Goal: Find specific page/section: Find specific page/section

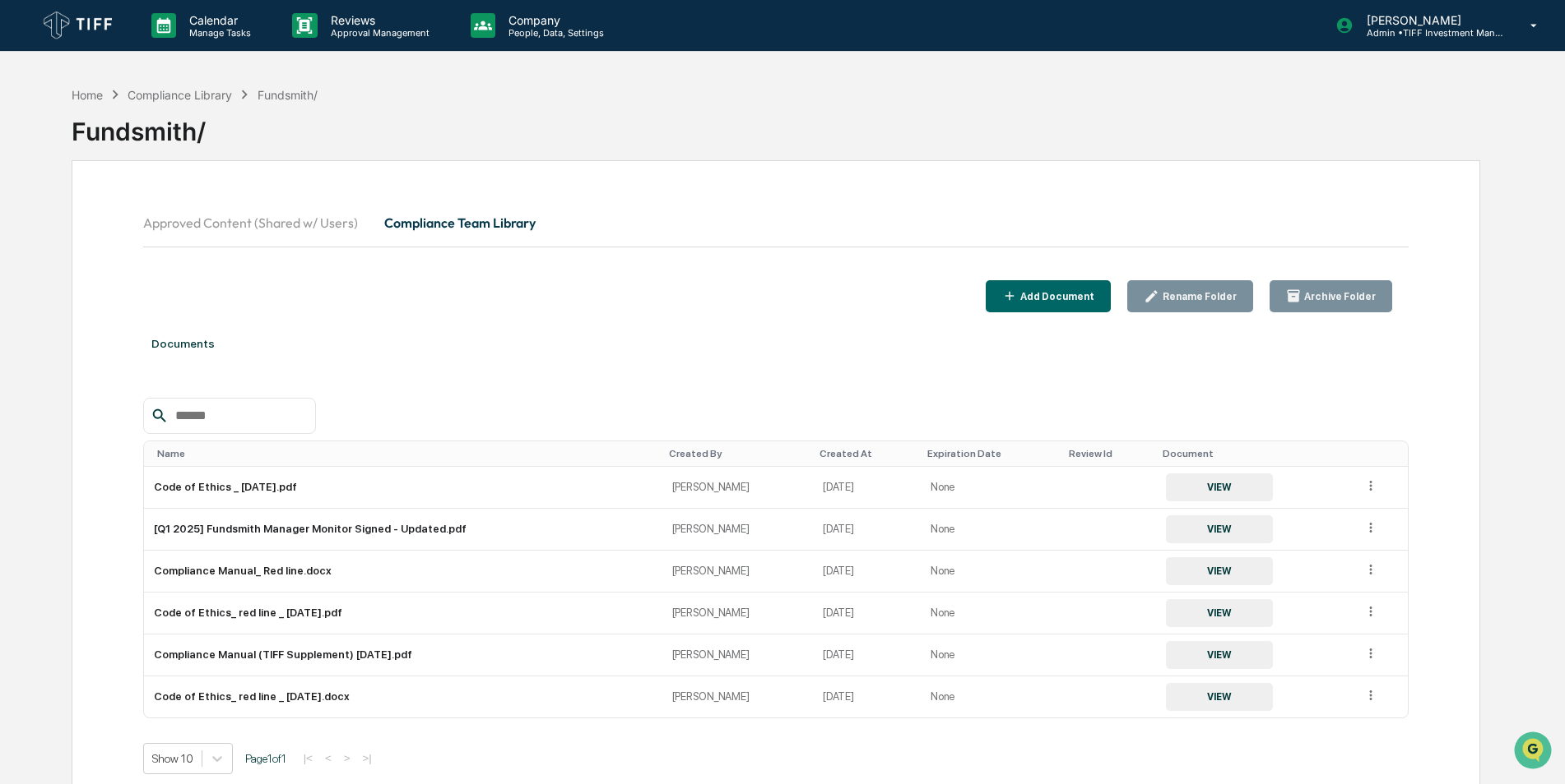
drag, startPoint x: 964, startPoint y: 591, endPoint x: 548, endPoint y: 369, distance: 471.5
click at [548, 369] on div "Documents Name Created By Created At Expiration Date Review Id Document Code of…" at bounding box center [776, 568] width 1267 height 495
click at [228, 29] on p "Manage Tasks" at bounding box center [217, 33] width 83 height 12
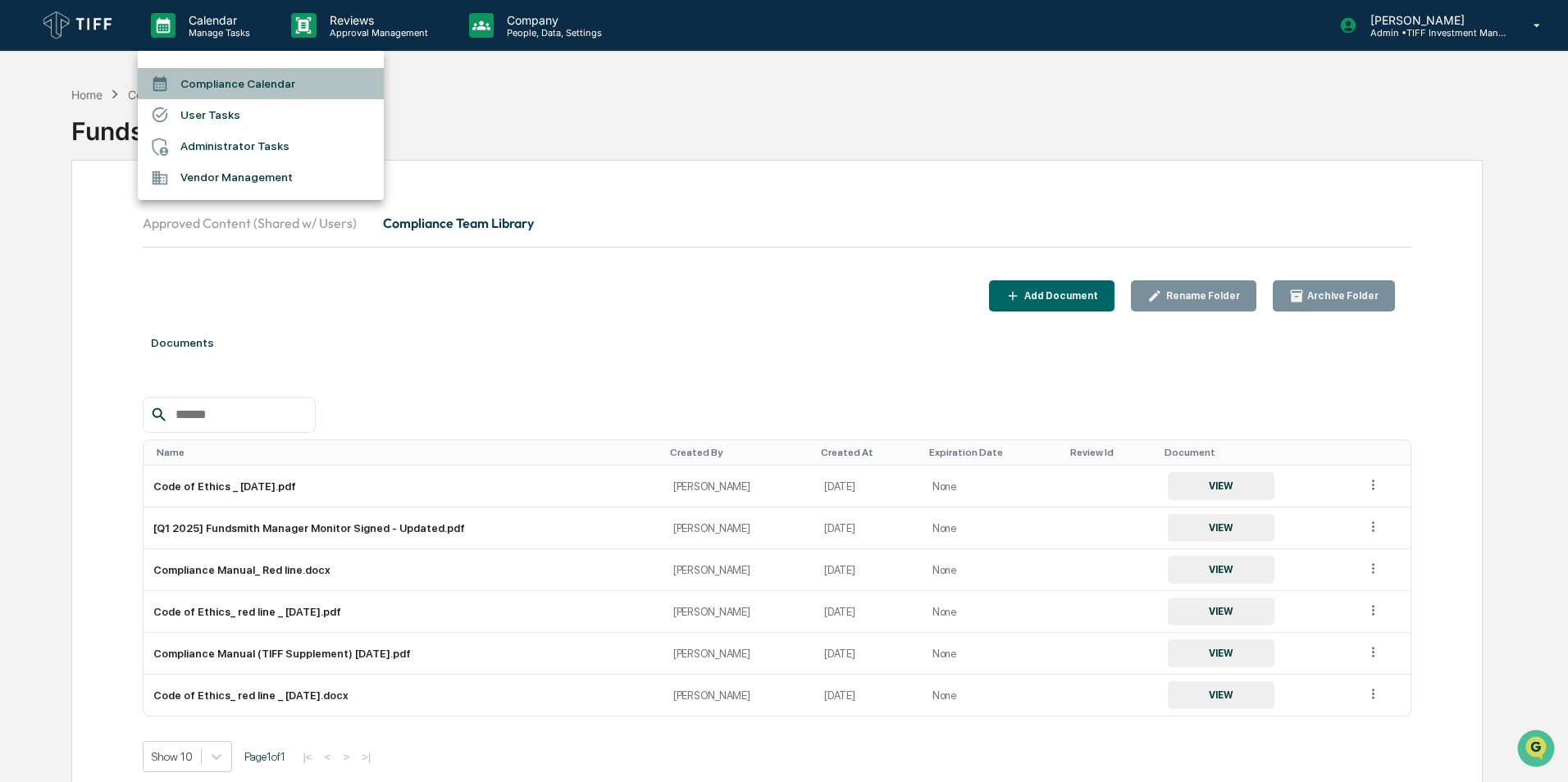
click at [224, 88] on li "Compliance Calendar" at bounding box center [261, 83] width 246 height 31
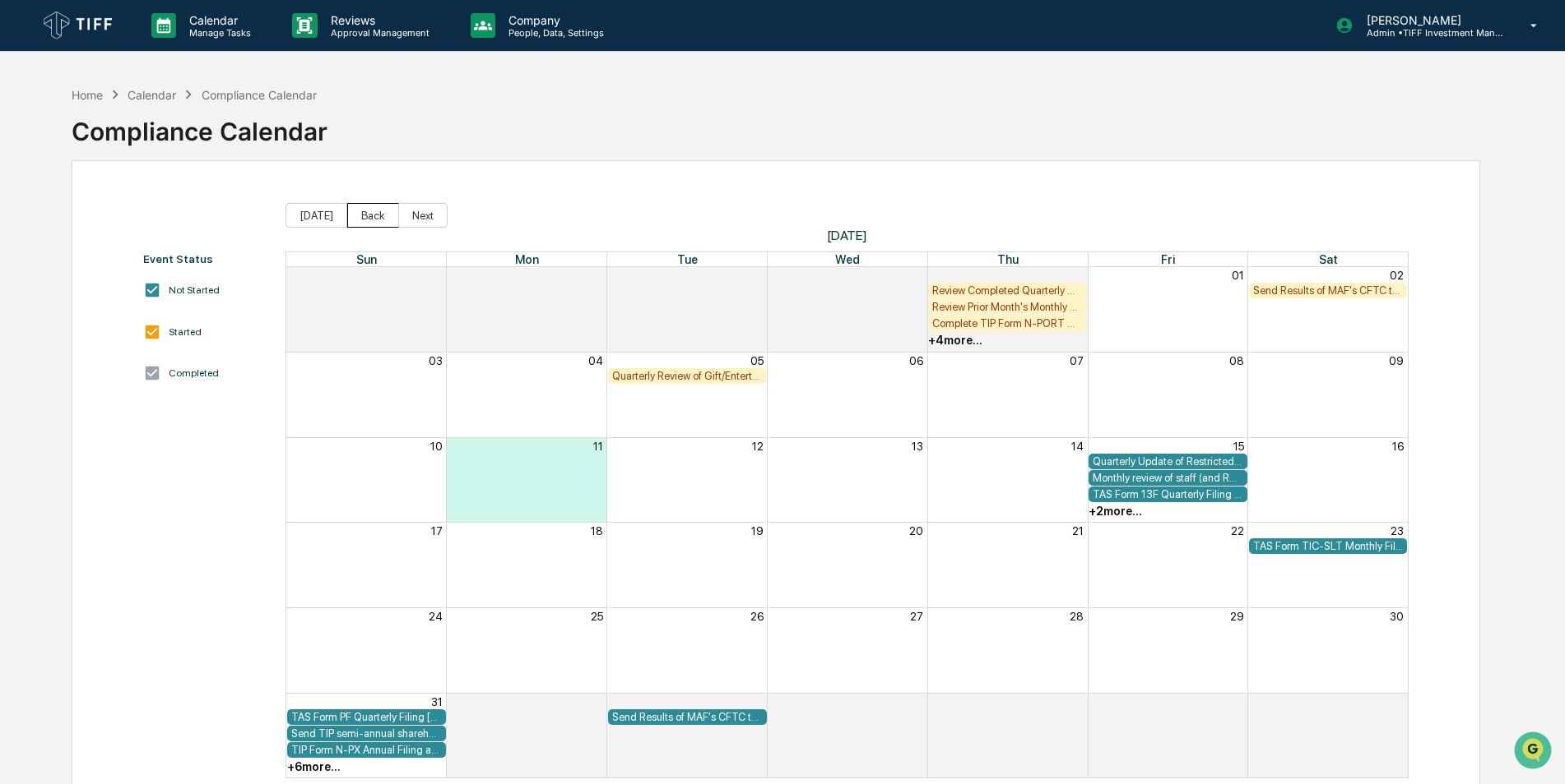
click at [371, 211] on button "Back" at bounding box center [372, 215] width 52 height 24
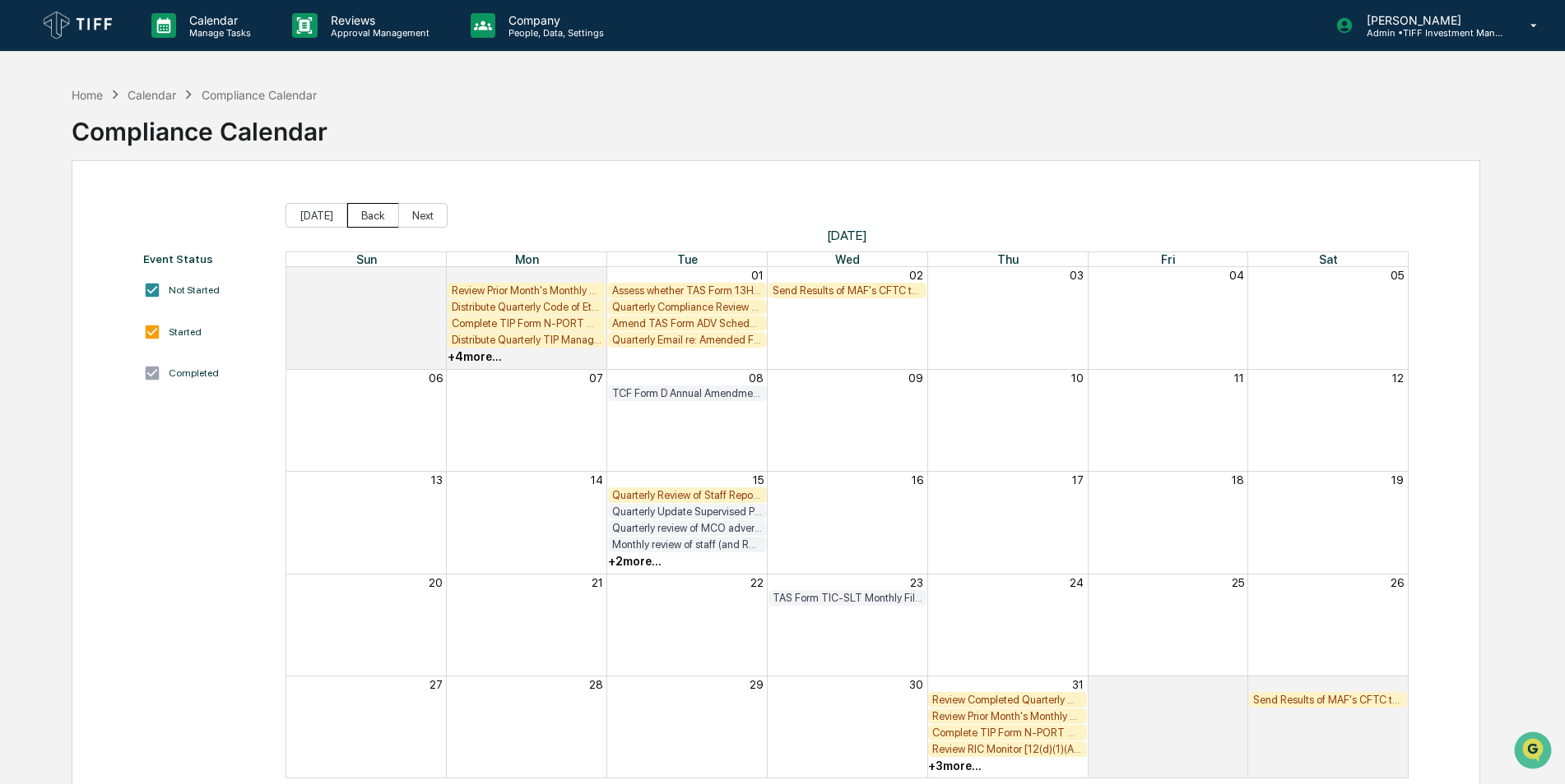
click at [372, 216] on button "Back" at bounding box center [372, 215] width 52 height 24
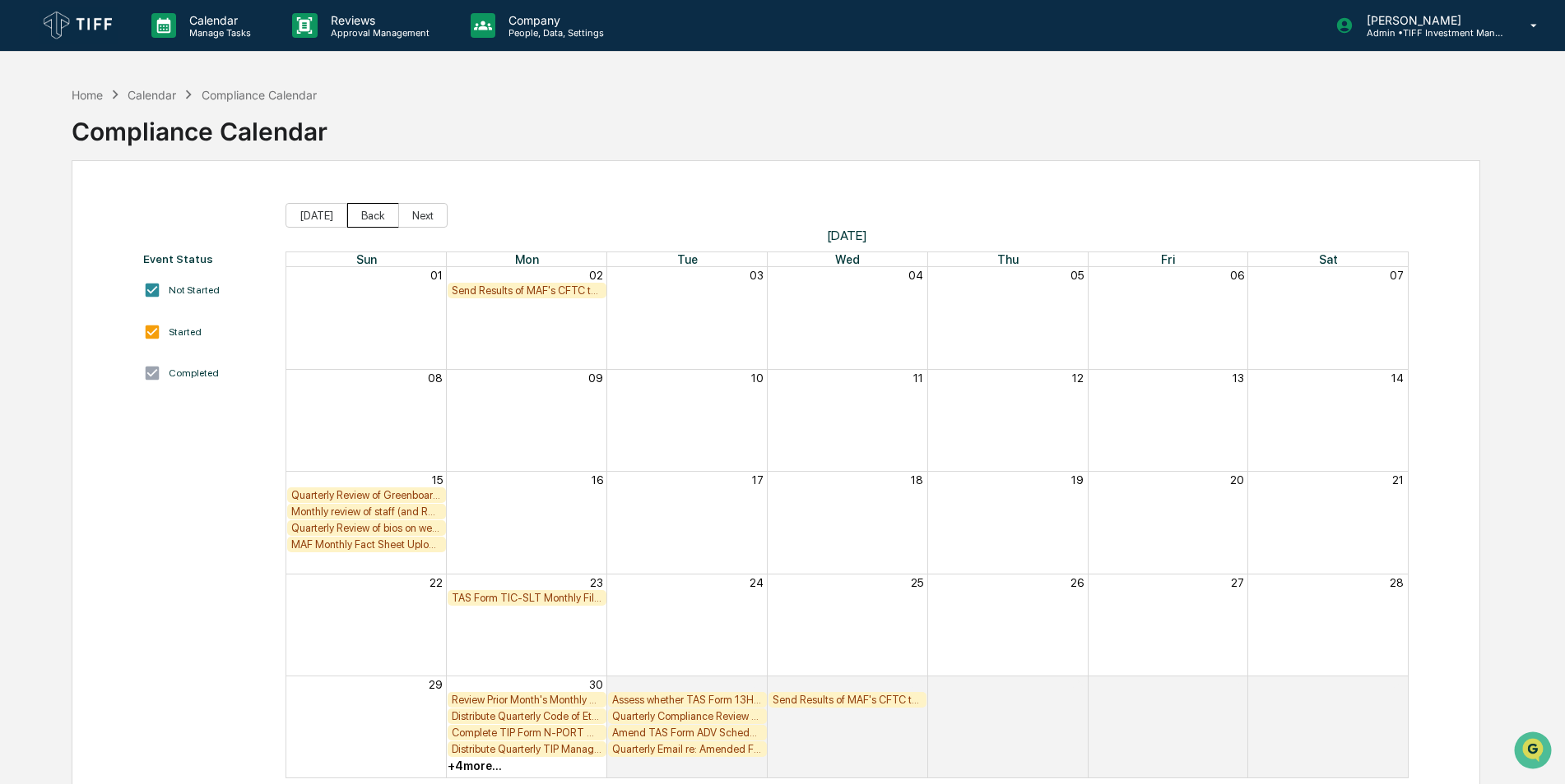
click at [372, 216] on button "Back" at bounding box center [372, 215] width 52 height 24
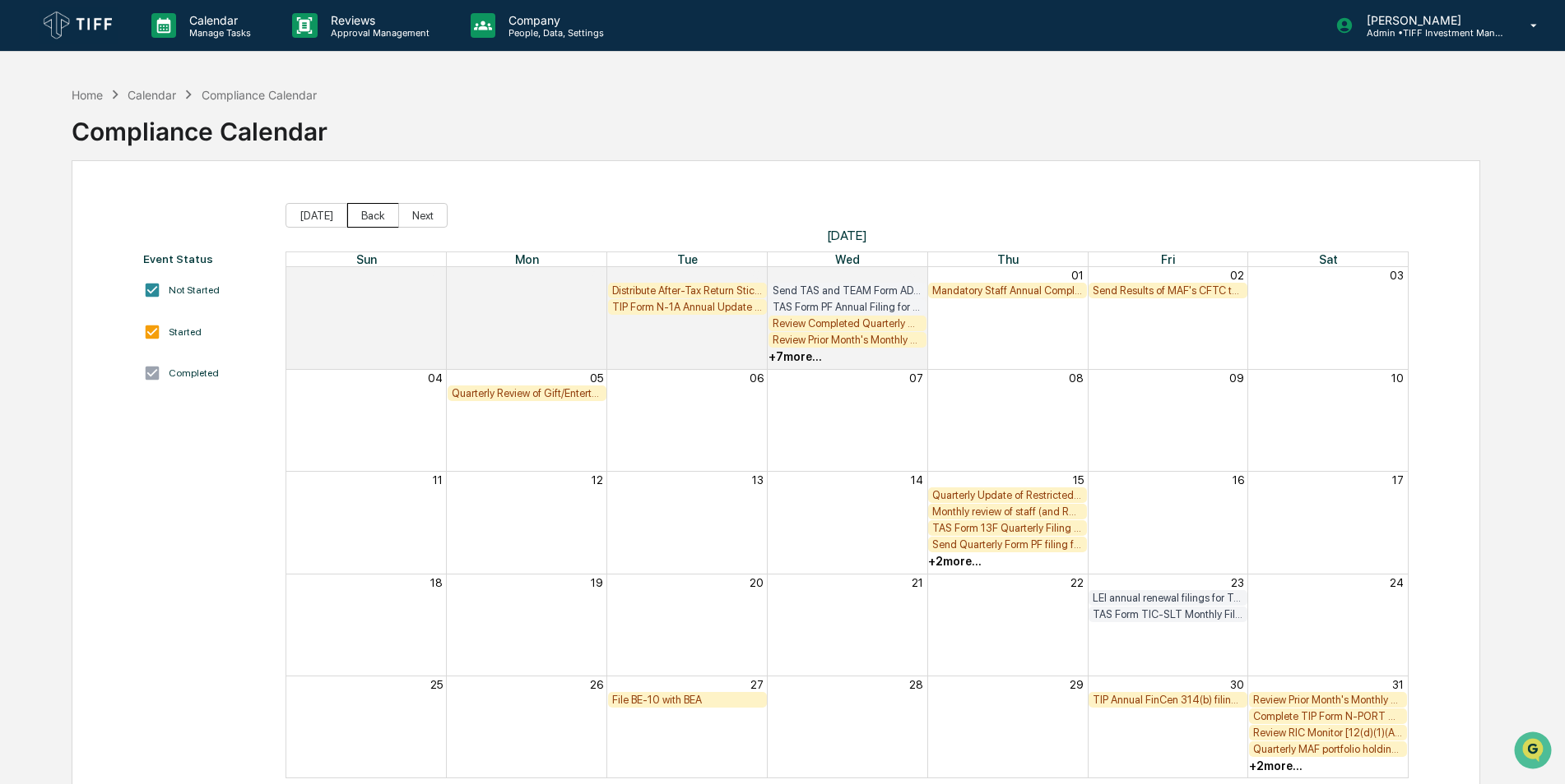
click at [372, 216] on button "Back" at bounding box center [372, 215] width 52 height 24
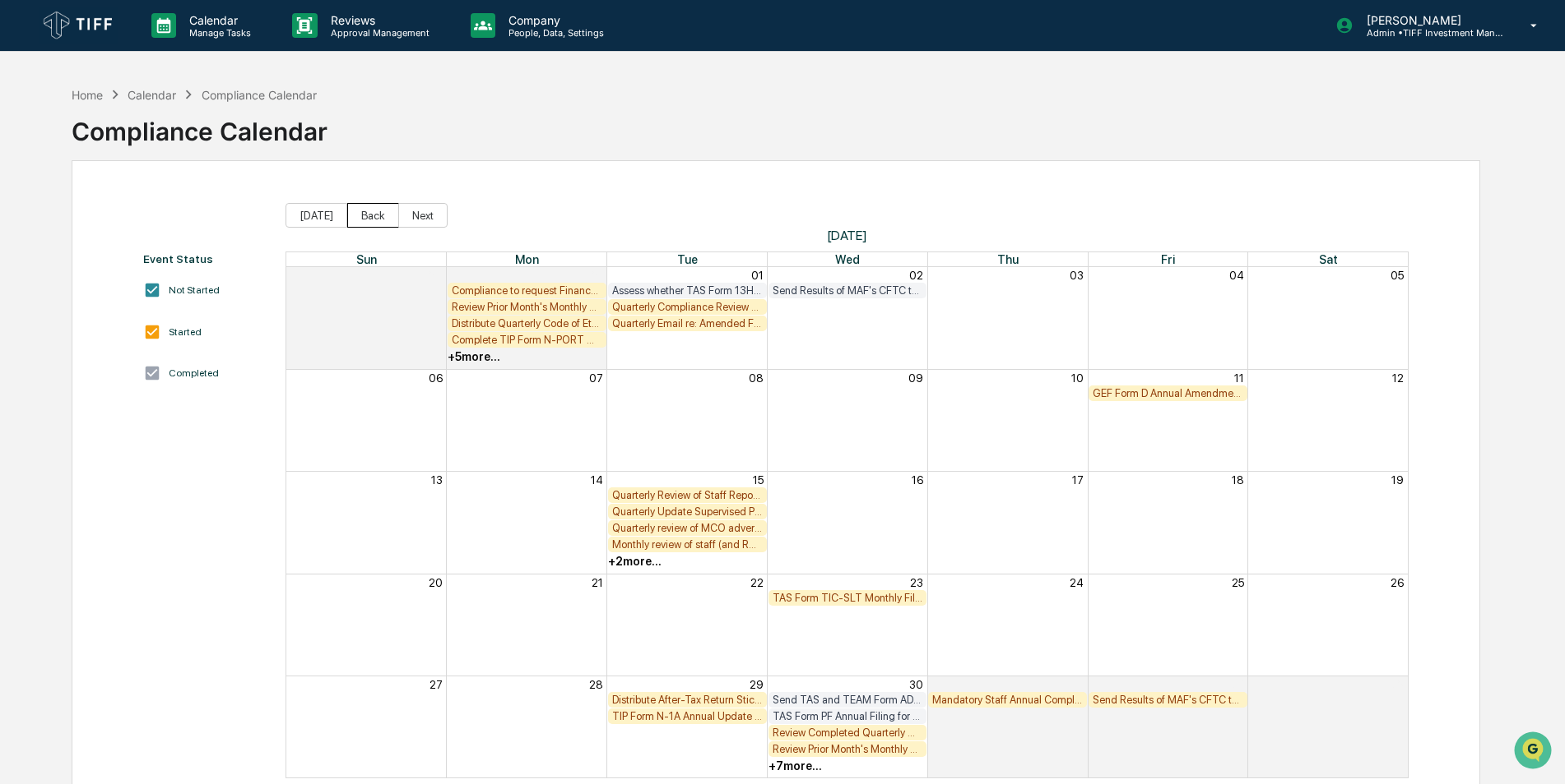
click at [368, 206] on button "Back" at bounding box center [372, 215] width 52 height 24
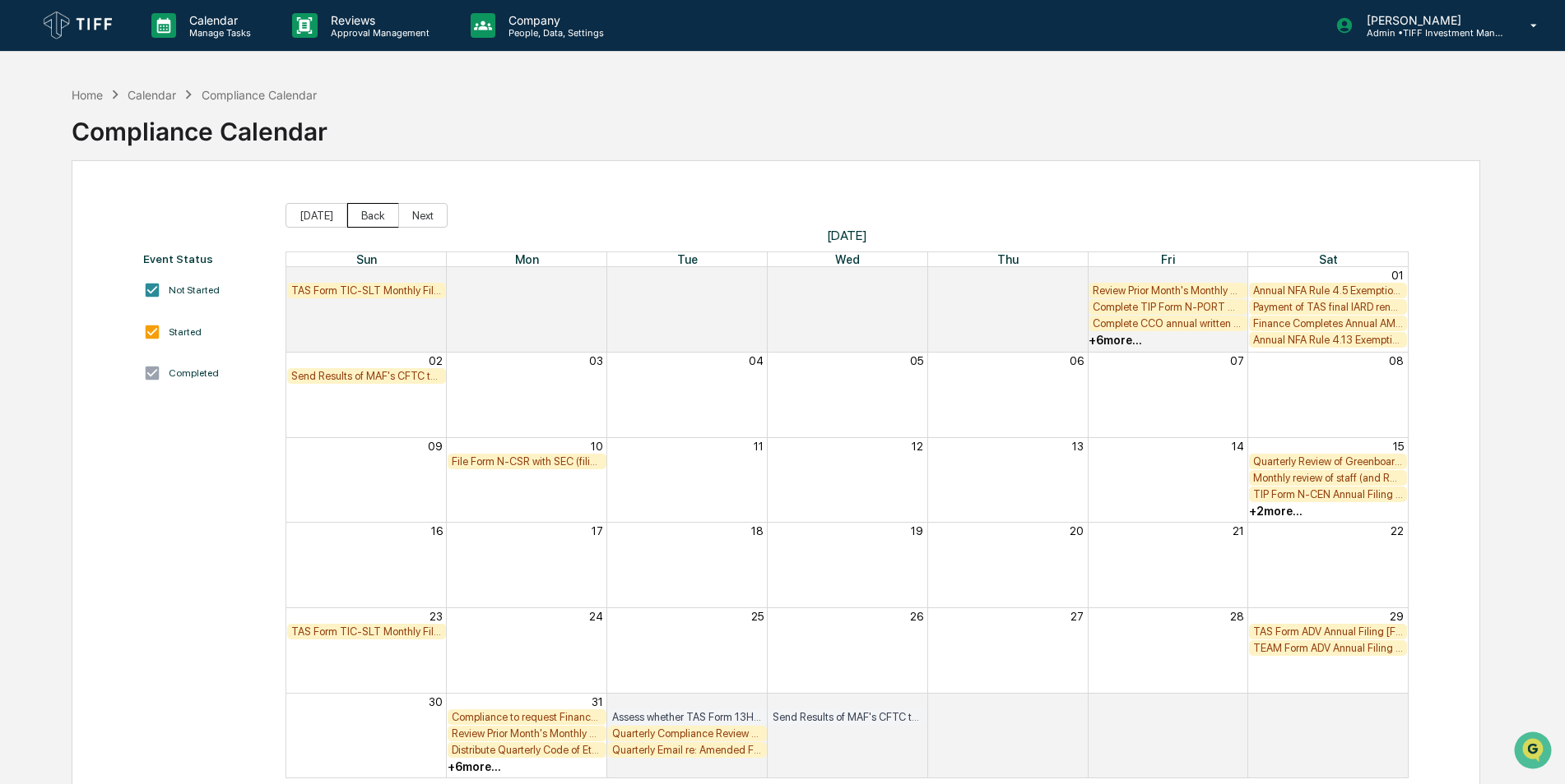
click at [368, 206] on button "Back" at bounding box center [372, 215] width 52 height 24
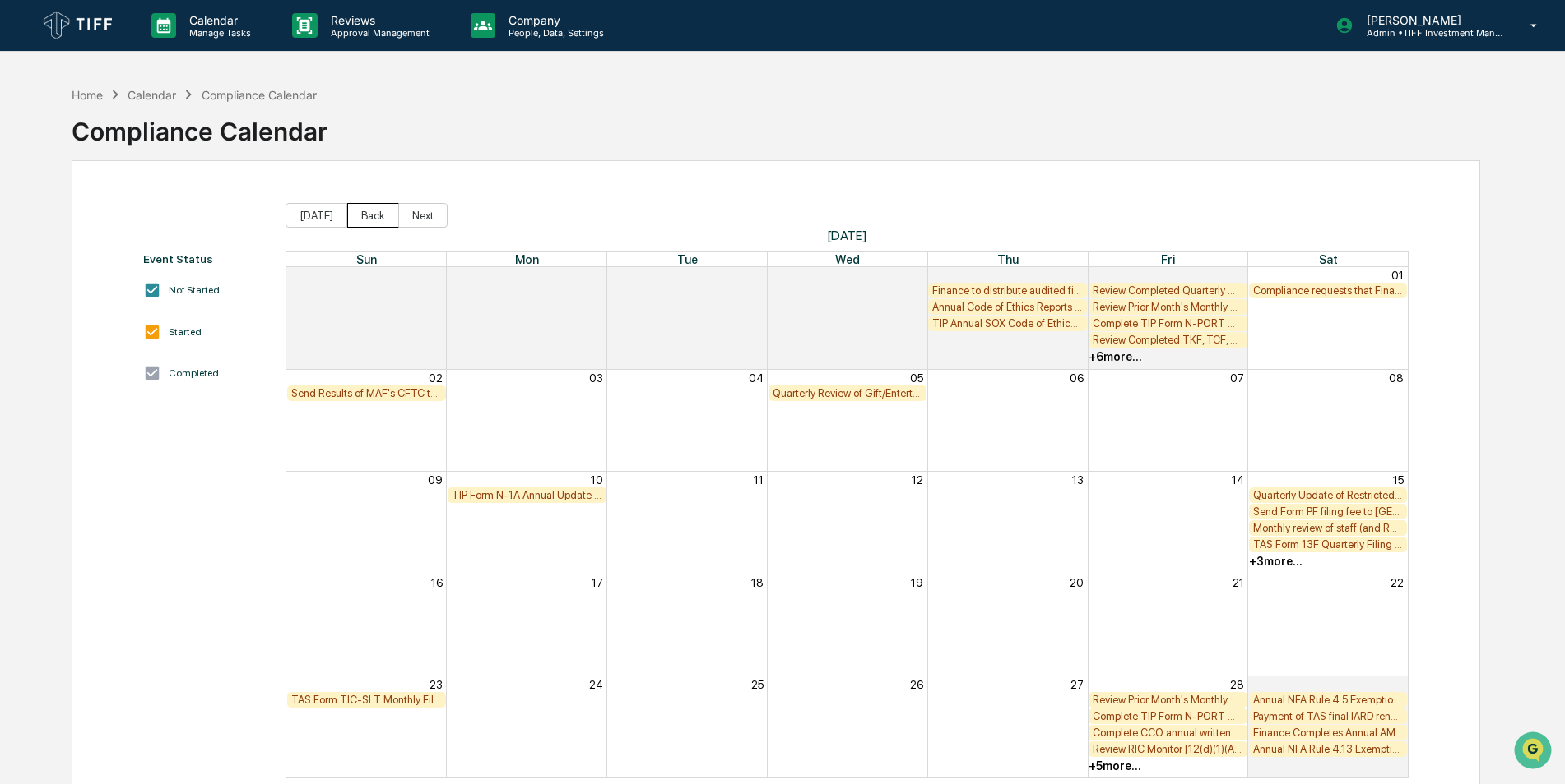
click at [368, 206] on button "Back" at bounding box center [372, 215] width 52 height 24
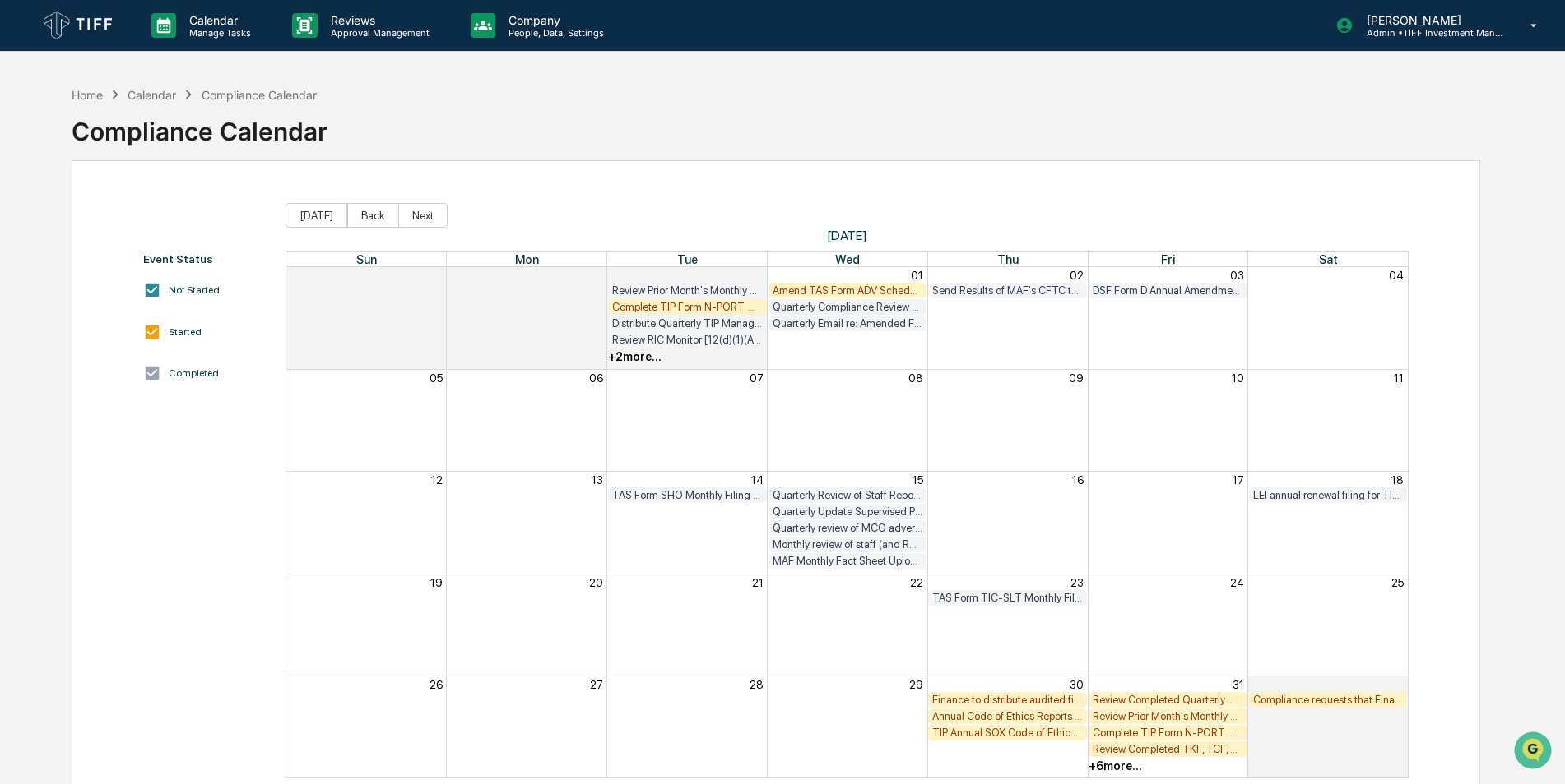
click at [1071, 699] on div "Finance to distribute audited financial statements to shareholders of 12/31 FYE…" at bounding box center [1007, 699] width 151 height 13
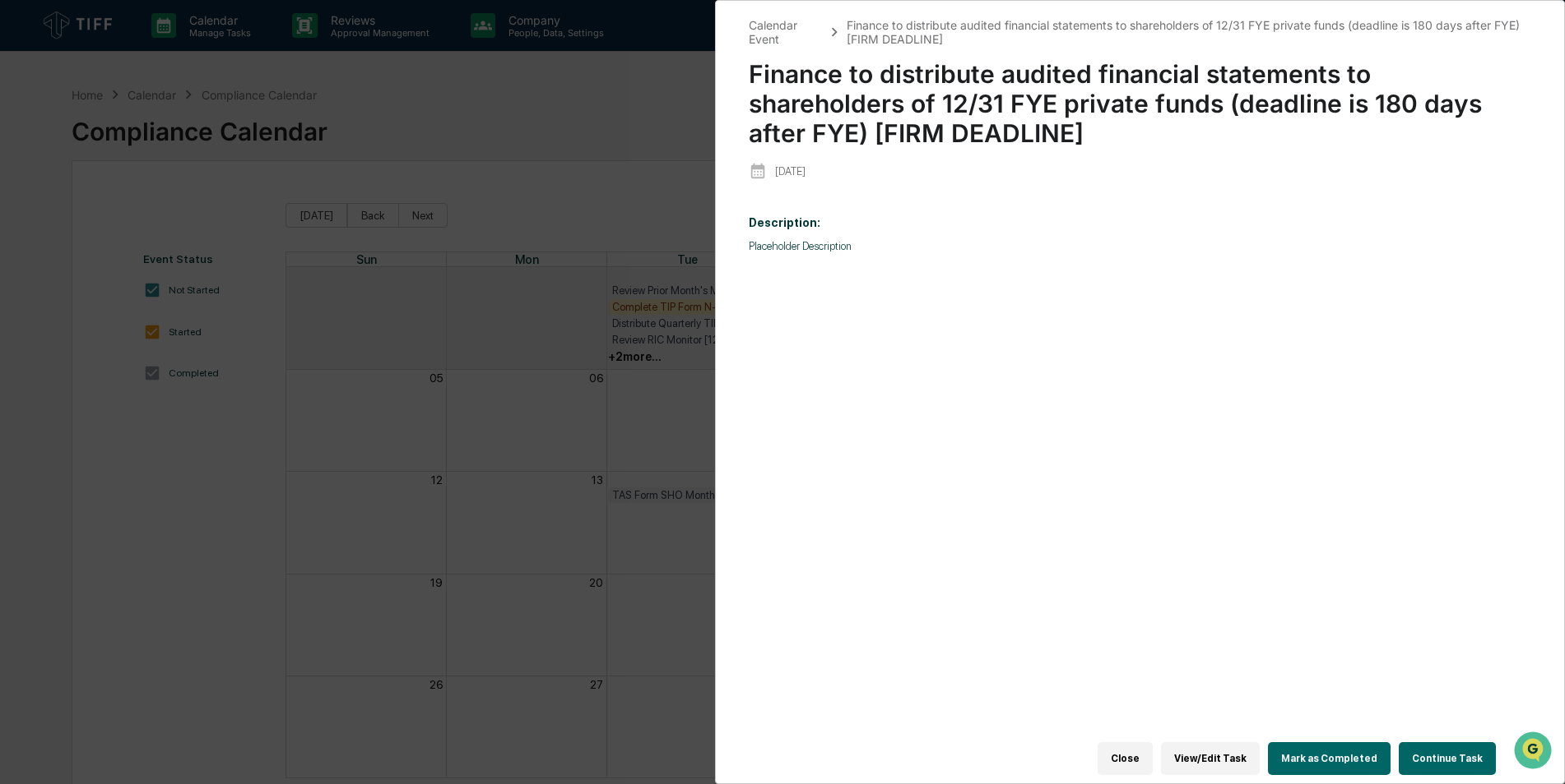
click at [458, 89] on div "Calendar Event Finance to distribute audited financial statements to shareholde…" at bounding box center [782, 392] width 1565 height 784
